Goal: Information Seeking & Learning: Learn about a topic

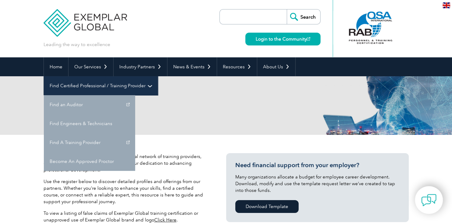
click at [158, 76] on link "Find Certified Professional / Training Provider" at bounding box center [101, 85] width 114 height 19
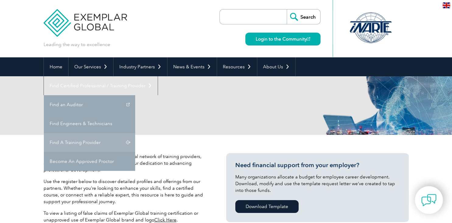
click at [135, 133] on link "Find A Training Provider" at bounding box center [89, 142] width 91 height 19
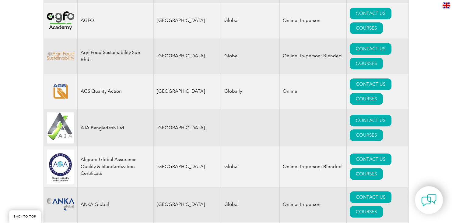
scroll to position [578, 0]
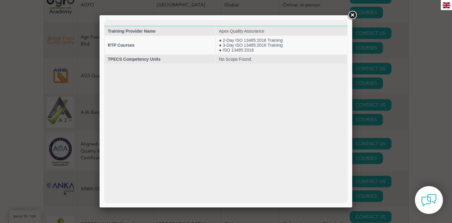
scroll to position [0, 0]
click at [352, 14] on link at bounding box center [352, 15] width 11 height 11
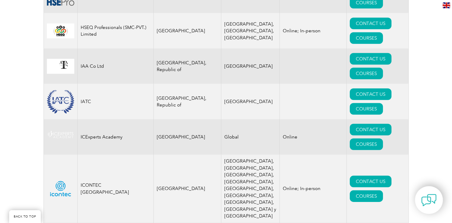
scroll to position [4062, 0]
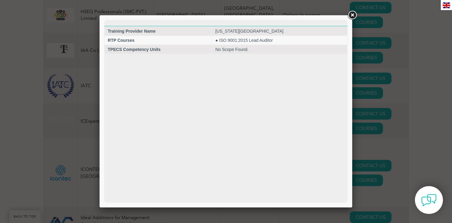
scroll to position [0, 0]
click at [350, 14] on link at bounding box center [352, 15] width 11 height 11
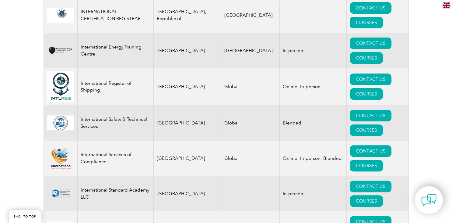
scroll to position [4705, 0]
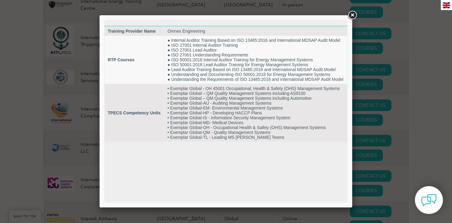
scroll to position [0, 0]
click at [352, 14] on link at bounding box center [352, 15] width 11 height 11
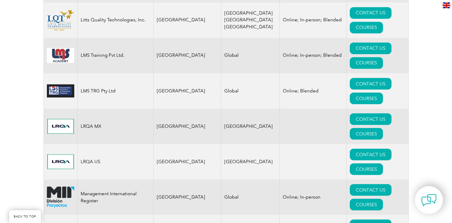
scroll to position [5589, 0]
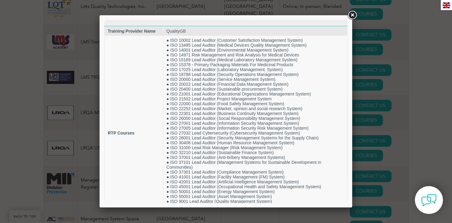
scroll to position [0, 0]
click at [355, 15] on link at bounding box center [352, 15] width 11 height 11
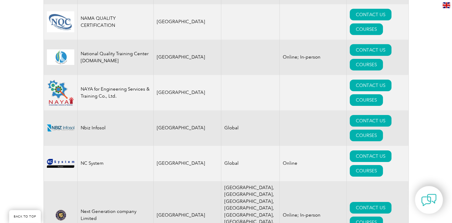
scroll to position [6457, 0]
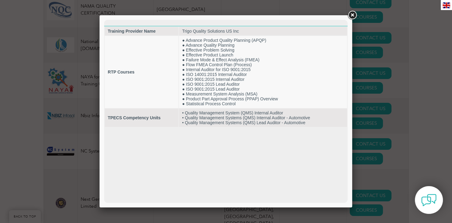
scroll to position [0, 0]
click at [353, 15] on link at bounding box center [352, 15] width 11 height 11
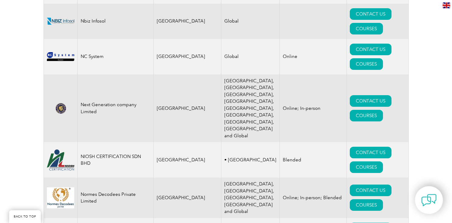
scroll to position [6553, 0]
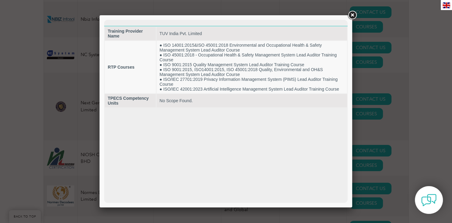
scroll to position [0, 0]
click at [356, 15] on link at bounding box center [352, 15] width 11 height 11
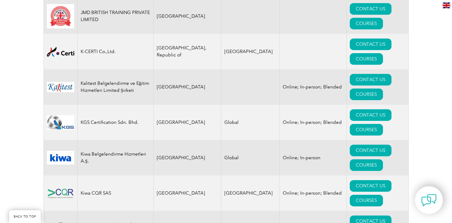
scroll to position [5187, 0]
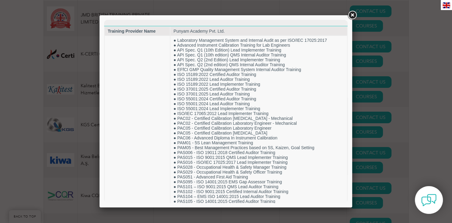
scroll to position [0, 0]
click at [353, 13] on link at bounding box center [352, 15] width 11 height 11
